Goal: Task Accomplishment & Management: Manage account settings

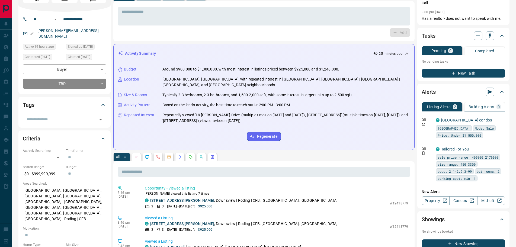
scroll to position [27, 0]
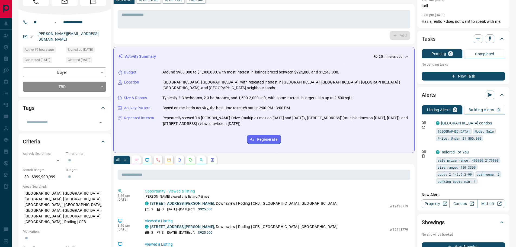
click at [135, 159] on icon "Notes" at bounding box center [136, 160] width 3 height 2
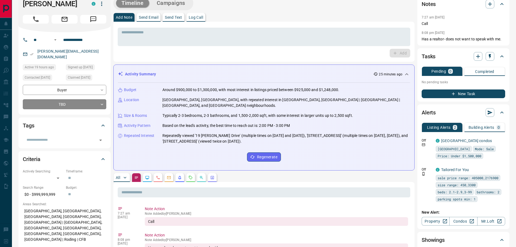
scroll to position [0, 0]
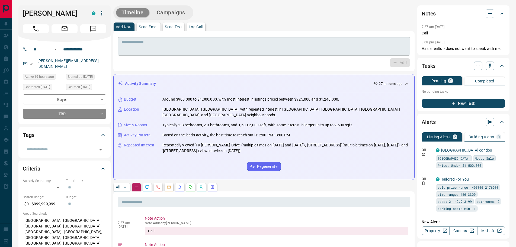
click at [151, 52] on textarea at bounding box center [263, 47] width 285 height 14
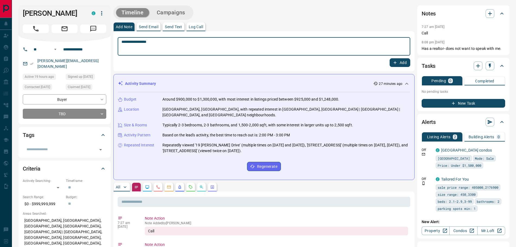
type textarea "**********"
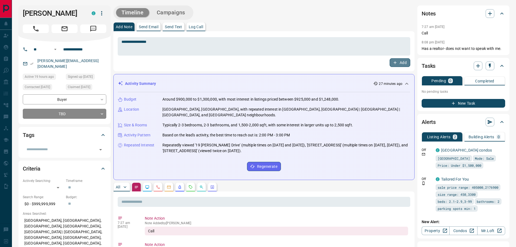
click at [395, 62] on icon "button" at bounding box center [394, 62] width 5 height 5
click at [161, 38] on div "**********" at bounding box center [264, 46] width 292 height 18
drag, startPoint x: 130, startPoint y: 43, endPoint x: 138, endPoint y: 38, distance: 9.2
click at [138, 38] on div "******** * ​" at bounding box center [264, 46] width 292 height 18
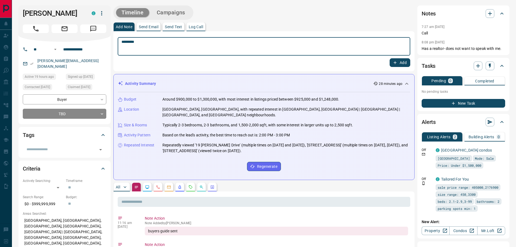
drag, startPoint x: 135, startPoint y: 43, endPoint x: 128, endPoint y: 42, distance: 6.8
click at [128, 42] on textarea "********" at bounding box center [263, 47] width 285 height 14
click at [150, 44] on textarea "*********" at bounding box center [263, 47] width 285 height 14
type textarea "*********"
click at [401, 63] on button "Add" at bounding box center [399, 62] width 21 height 9
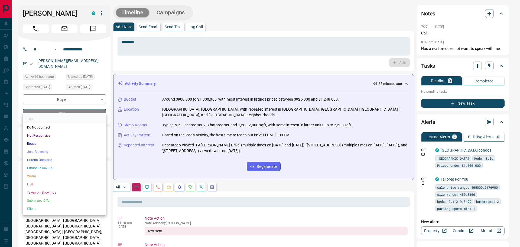
click at [46, 167] on li "Future Follow Up" at bounding box center [64, 168] width 83 height 8
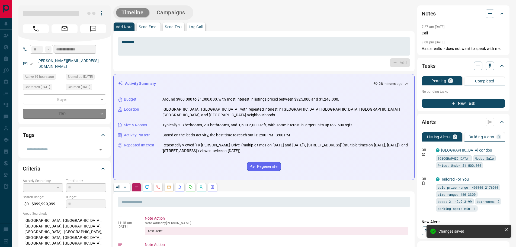
type input "*"
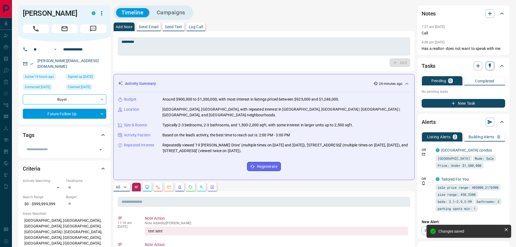
click at [488, 67] on icon "button" at bounding box center [489, 65] width 5 height 5
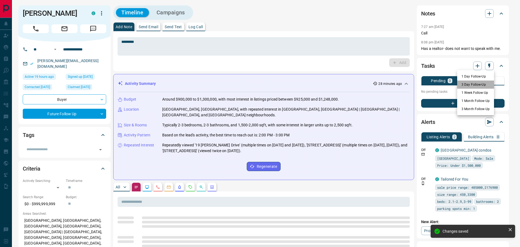
click at [471, 85] on li "3 Day Follow-Up" at bounding box center [475, 84] width 37 height 8
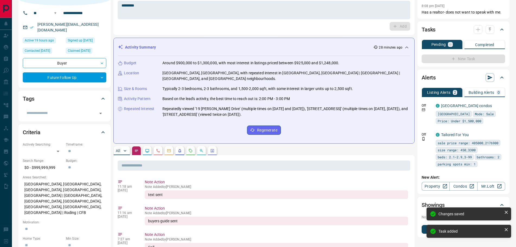
scroll to position [81, 0]
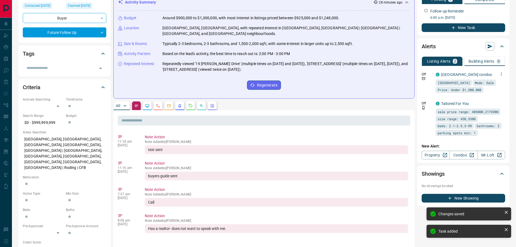
click at [502, 75] on icon "button" at bounding box center [501, 74] width 5 height 5
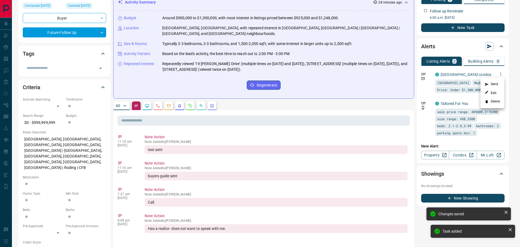
click at [492, 102] on li "Delete" at bounding box center [493, 101] width 24 height 9
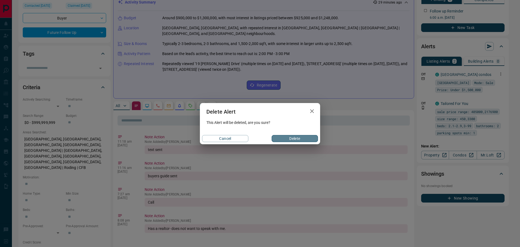
drag, startPoint x: 295, startPoint y: 138, endPoint x: 331, endPoint y: 137, distance: 36.0
click at [295, 138] on button "Delete" at bounding box center [295, 138] width 46 height 7
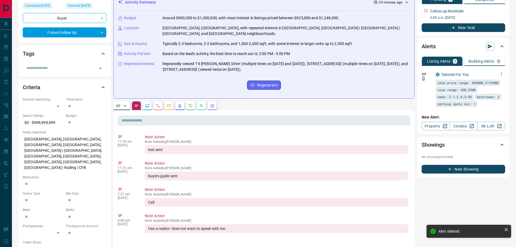
click at [498, 74] on button "button" at bounding box center [501, 74] width 8 height 8
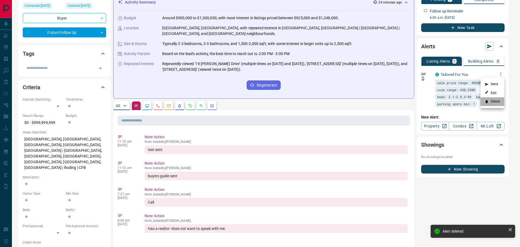
click at [493, 103] on li "Delete" at bounding box center [493, 101] width 24 height 9
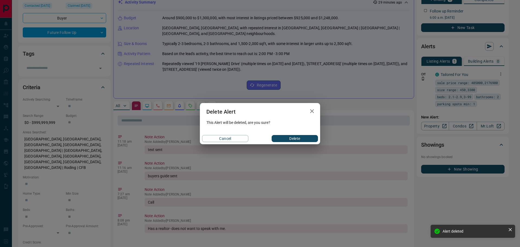
click at [287, 136] on button "Delete" at bounding box center [295, 138] width 46 height 7
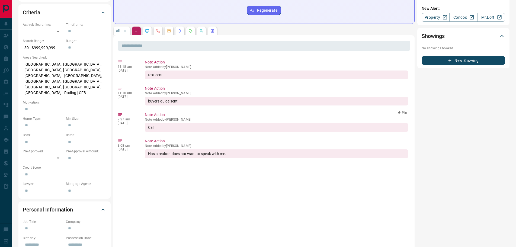
scroll to position [135, 0]
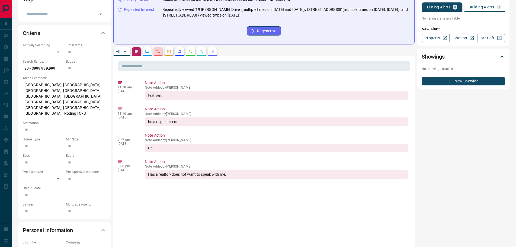
click at [154, 47] on button "button" at bounding box center [158, 51] width 9 height 9
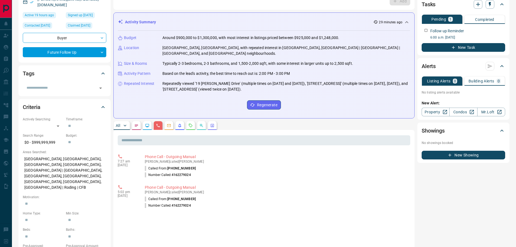
scroll to position [0, 0]
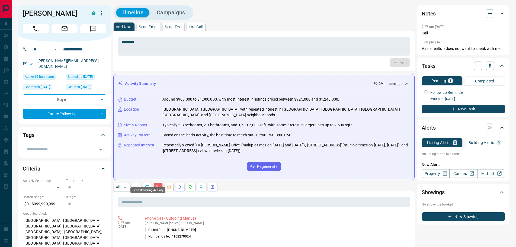
click at [148, 185] on icon "Lead Browsing Activity" at bounding box center [147, 187] width 4 height 4
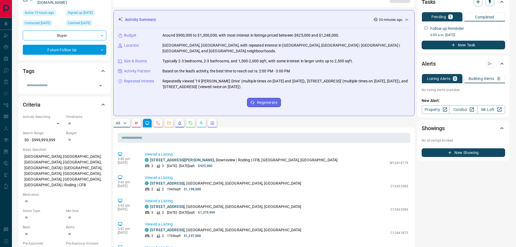
scroll to position [54, 0]
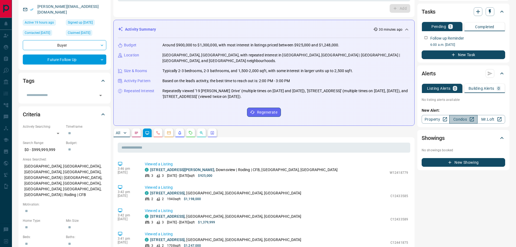
click at [462, 119] on link "Condos" at bounding box center [463, 119] width 28 height 9
